Goal: Navigation & Orientation: Find specific page/section

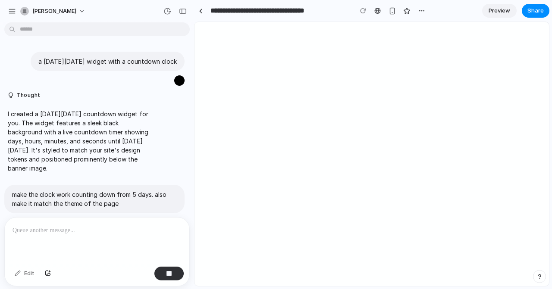
scroll to position [92, 0]
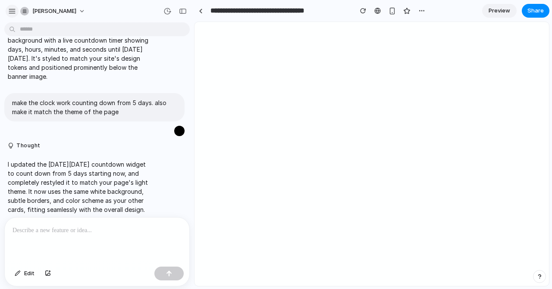
click at [10, 16] on button "button" at bounding box center [12, 11] width 13 height 13
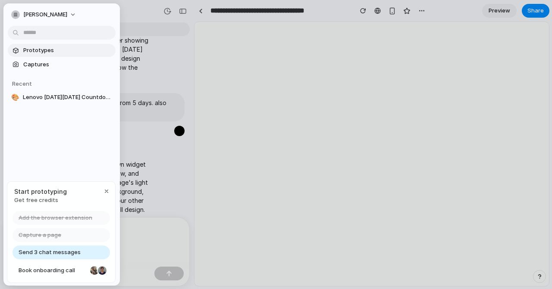
click at [38, 50] on span "Prototypes" at bounding box center [67, 50] width 89 height 9
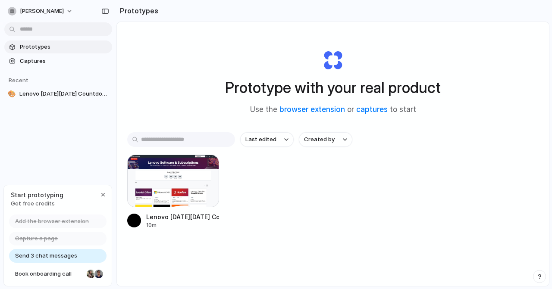
scroll to position [1, 0]
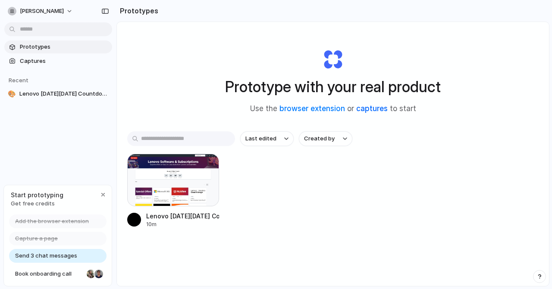
click at [368, 109] on link "captures" at bounding box center [371, 108] width 31 height 9
